Goal: Information Seeking & Learning: Learn about a topic

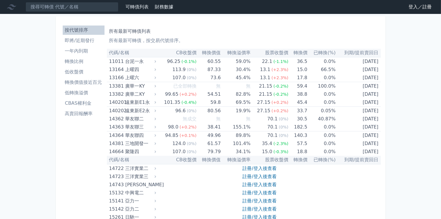
click at [63, 94] on li "低轉換溢價" at bounding box center [84, 92] width 42 height 7
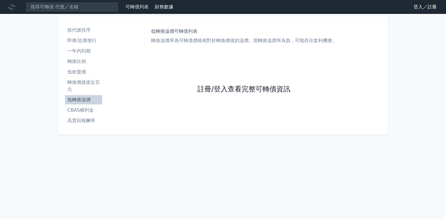
click at [261, 91] on link "註冊/登入查看完整可轉債資訊" at bounding box center [244, 89] width 93 height 9
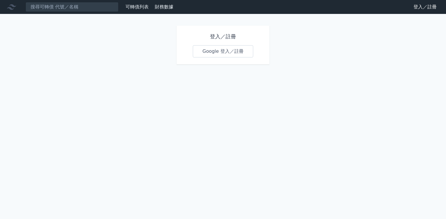
click at [238, 53] on link "Google 登入／註冊" at bounding box center [223, 51] width 60 height 12
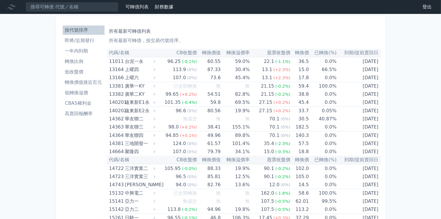
click at [63, 95] on li "低轉換溢價" at bounding box center [84, 92] width 42 height 7
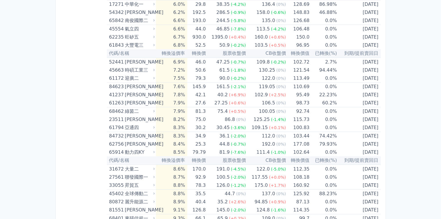
scroll to position [733, 0]
